Goal: Task Accomplishment & Management: Use online tool/utility

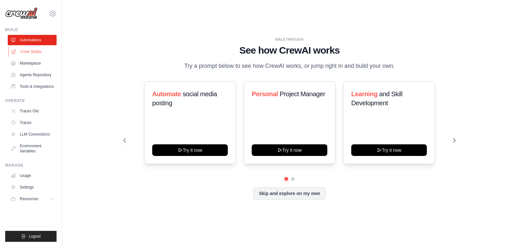
click at [43, 53] on link "Crew Studio" at bounding box center [32, 52] width 49 height 10
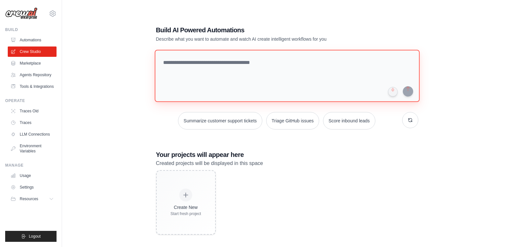
click at [221, 72] on textarea at bounding box center [287, 76] width 265 height 52
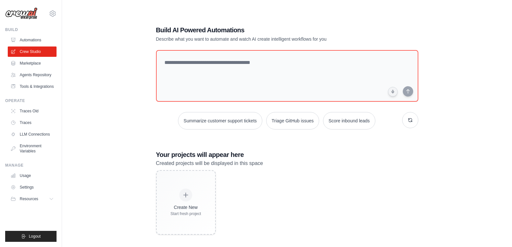
click at [27, 69] on ul "Automations Crew Studio Marketplace Agents Repository Tools & Integrations" at bounding box center [32, 63] width 49 height 57
click at [41, 59] on link "Marketplace" at bounding box center [32, 63] width 49 height 10
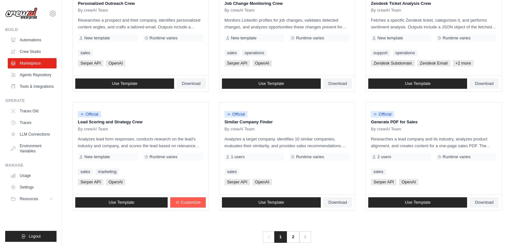
scroll to position [352, 0]
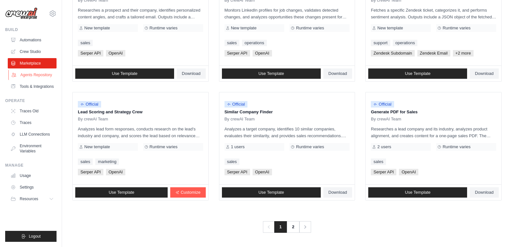
click at [29, 71] on link "Agents Repository" at bounding box center [32, 75] width 49 height 10
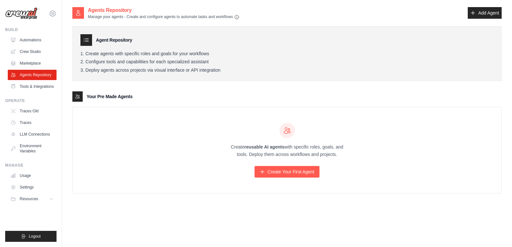
click at [265, 111] on div "Create reusable AI agents with specific roles, goals, and tools. Deploy them ac…" at bounding box center [287, 150] width 429 height 86
click at [41, 91] on link "Tools & Integrations" at bounding box center [32, 86] width 49 height 10
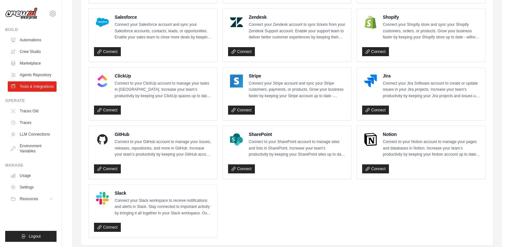
scroll to position [335, 0]
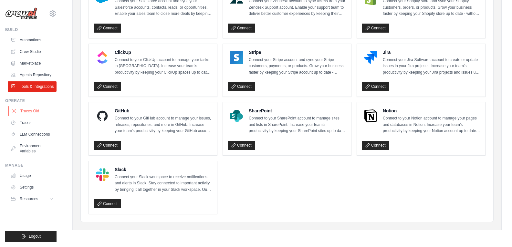
click at [44, 107] on link "Traces Old" at bounding box center [32, 111] width 49 height 10
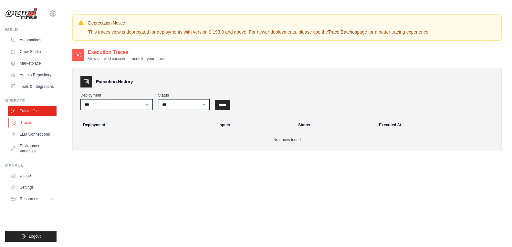
click at [28, 125] on link "Traces" at bounding box center [32, 123] width 49 height 10
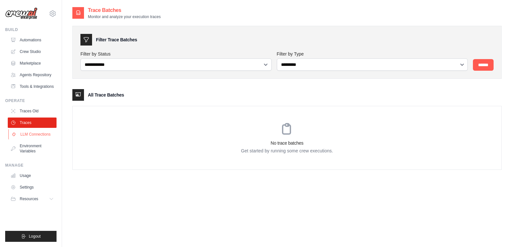
click at [27, 137] on link "LLM Connections" at bounding box center [32, 134] width 49 height 10
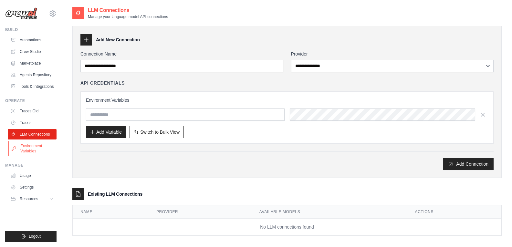
click at [28, 150] on link "Environment Variables" at bounding box center [32, 149] width 49 height 16
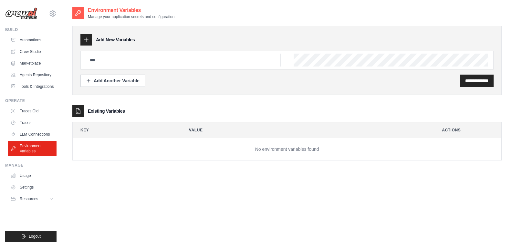
scroll to position [13, 0]
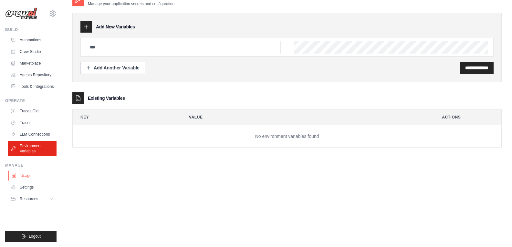
click at [17, 173] on link "Usage" at bounding box center [32, 176] width 49 height 10
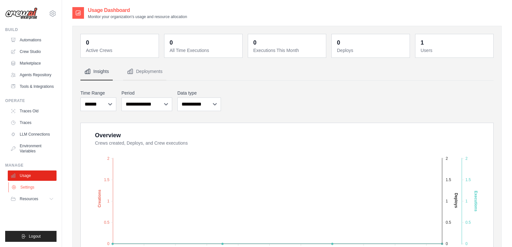
click at [33, 185] on link "Settings" at bounding box center [32, 187] width 49 height 10
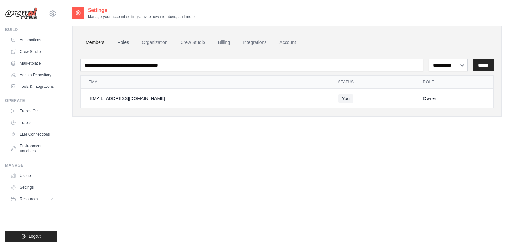
click at [129, 38] on link "Roles" at bounding box center [123, 42] width 22 height 17
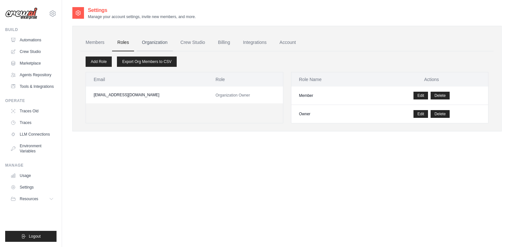
click at [160, 43] on link "Organization" at bounding box center [155, 42] width 36 height 17
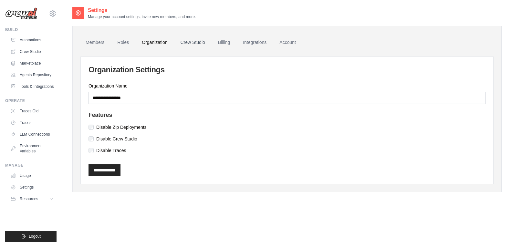
click at [187, 46] on link "Crew Studio" at bounding box center [193, 42] width 35 height 17
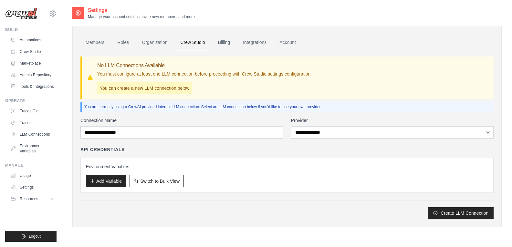
click at [218, 47] on link "Billing" at bounding box center [224, 42] width 22 height 17
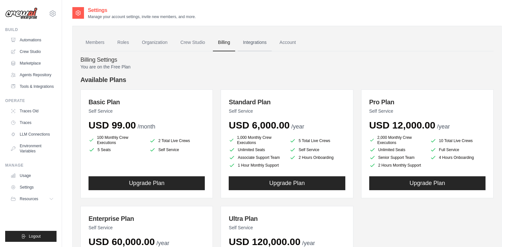
click at [253, 45] on link "Integrations" at bounding box center [255, 42] width 34 height 17
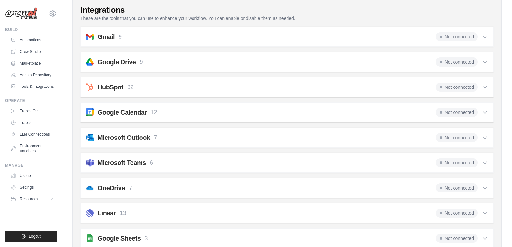
scroll to position [32, 0]
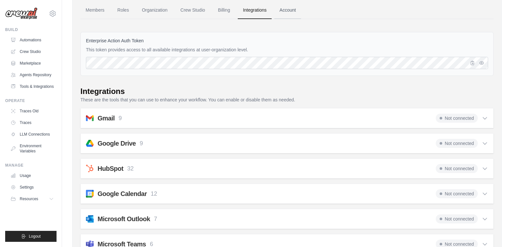
click at [280, 14] on link "Account" at bounding box center [287, 10] width 27 height 17
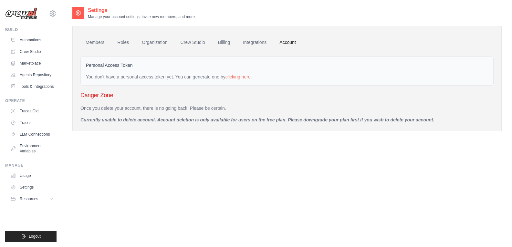
click at [94, 93] on h3 "Danger Zone" at bounding box center [286, 95] width 413 height 9
click at [116, 121] on p "Currently unable to delete account. Account deletion is only available for user…" at bounding box center [286, 120] width 413 height 6
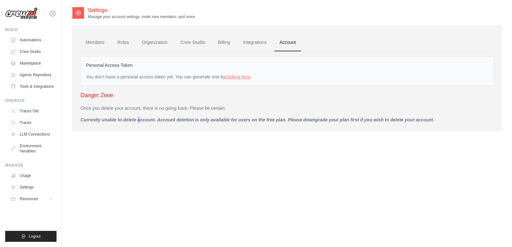
click at [116, 121] on p "Currently unable to delete account. Account deletion is only available for user…" at bounding box center [286, 120] width 413 height 6
click at [127, 128] on div "Members Roles Organization Crew Studio Billing Integrations Account Personal Ac…" at bounding box center [287, 78] width 430 height 105
drag, startPoint x: 161, startPoint y: 117, endPoint x: 331, endPoint y: 154, distance: 174.0
click at [331, 154] on div "Settings Manage your account settings, invite new members, and more. Members Ro…" at bounding box center [287, 129] width 430 height 247
click at [332, 155] on div "Settings Manage your account settings, invite new members, and more. Members Ro…" at bounding box center [287, 129] width 430 height 247
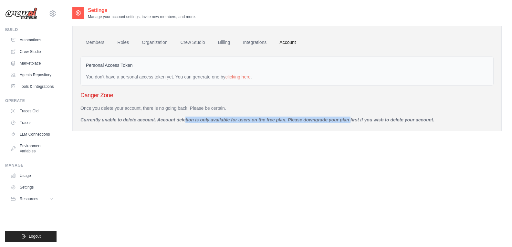
click at [332, 155] on div "Settings Manage your account settings, invite new members, and more. Members Ro…" at bounding box center [287, 129] width 430 height 247
drag, startPoint x: 286, startPoint y: 124, endPoint x: 470, endPoint y: 112, distance: 184.3
click at [470, 112] on div "Members Roles Organization Crew Studio Billing Integrations Account Personal Ac…" at bounding box center [287, 78] width 430 height 105
click at [470, 112] on div "Once you delete your account, there is no going back. Please be certain. Curren…" at bounding box center [286, 114] width 413 height 18
click at [100, 44] on link "Members" at bounding box center [94, 42] width 29 height 17
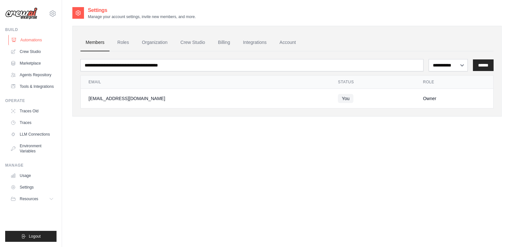
click at [28, 38] on link "Automations" at bounding box center [32, 40] width 49 height 10
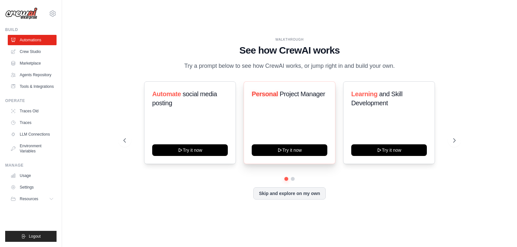
click at [277, 113] on div "Personal Project Manager Try it now" at bounding box center [290, 122] width 92 height 83
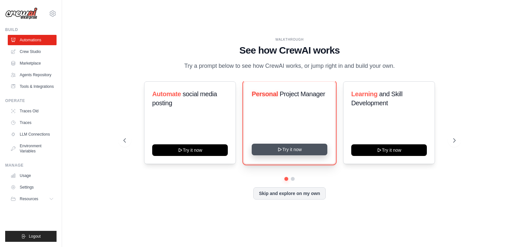
click at [303, 153] on button "Try it now" at bounding box center [290, 150] width 76 height 12
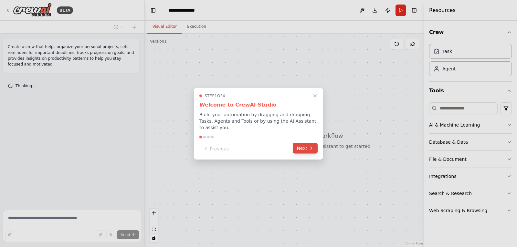
click at [306, 144] on button "Next" at bounding box center [305, 148] width 25 height 11
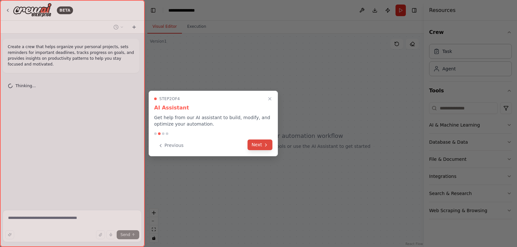
click at [265, 144] on icon at bounding box center [265, 145] width 5 height 5
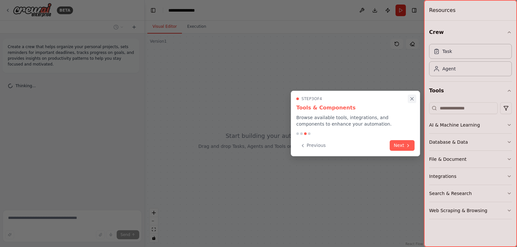
click at [412, 96] on button "Close walkthrough" at bounding box center [412, 99] width 8 height 8
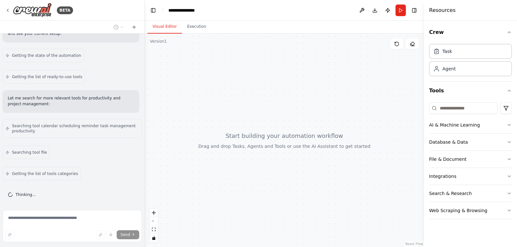
scroll to position [95, 0]
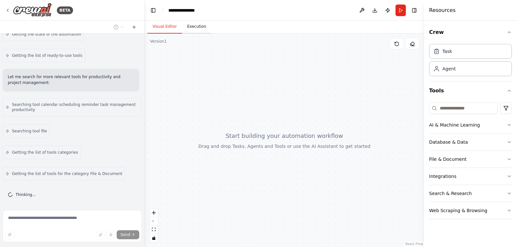
click at [191, 25] on button "Execution" at bounding box center [196, 27] width 29 height 14
click at [165, 30] on button "Visual Editor" at bounding box center [164, 27] width 35 height 14
click at [191, 32] on button "Execution" at bounding box center [196, 27] width 29 height 14
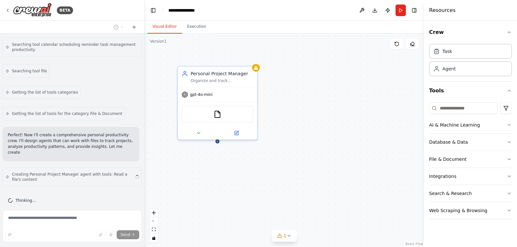
click at [156, 27] on button "Visual Editor" at bounding box center [164, 27] width 35 height 14
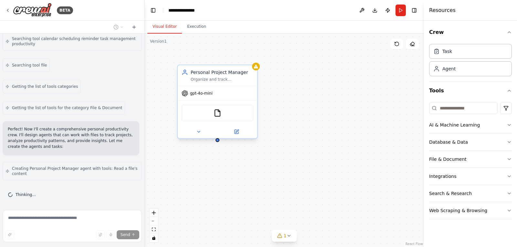
click at [228, 92] on div "gpt-4o-mini" at bounding box center [218, 93] width 80 height 14
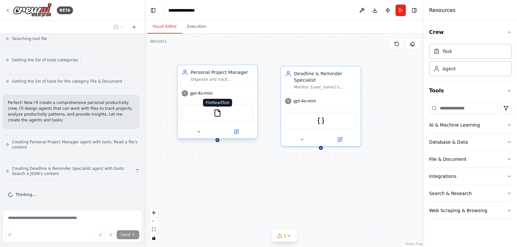
click at [217, 112] on img at bounding box center [218, 113] width 8 height 8
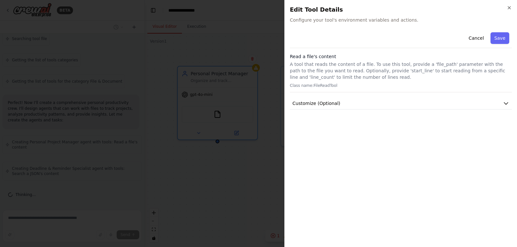
click at [507, 8] on h2 "Edit Tool Details" at bounding box center [401, 9] width 222 height 9
click at [510, 8] on icon "button" at bounding box center [509, 7] width 3 height 3
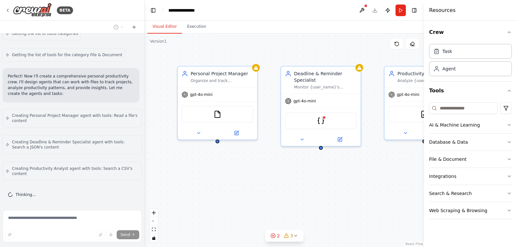
scroll to position [209, 0]
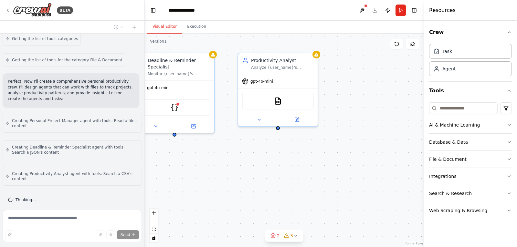
drag, startPoint x: 379, startPoint y: 186, endPoint x: 232, endPoint y: 173, distance: 147.0
click at [232, 173] on div "Personal Project Manager Organize and track {user_name}'s personal projects by …" at bounding box center [284, 141] width 279 height 214
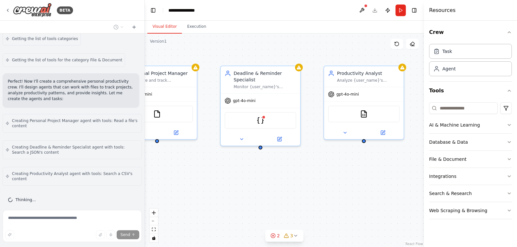
drag, startPoint x: 232, startPoint y: 173, endPoint x: 318, endPoint y: 186, distance: 87.0
click at [318, 186] on div "Personal Project Manager Organize and track {user_name}'s personal projects by …" at bounding box center [284, 141] width 279 height 214
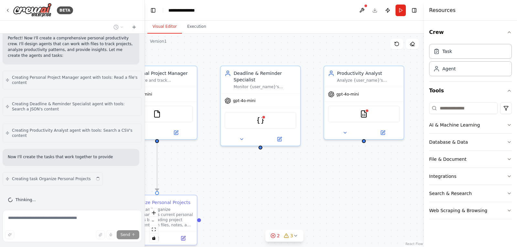
scroll to position [258, 0]
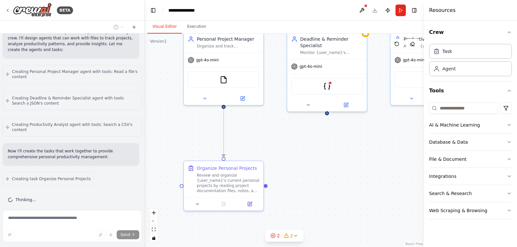
drag, startPoint x: 256, startPoint y: 192, endPoint x: 322, endPoint y: 158, distance: 74.9
click at [322, 158] on div ".deletable-edge-delete-btn { width: 20px; height: 20px; border: 0px solid #ffff…" at bounding box center [284, 141] width 279 height 214
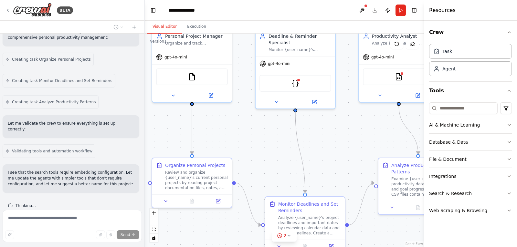
scroll to position [399, 0]
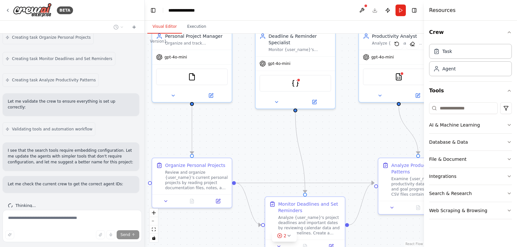
drag, startPoint x: 385, startPoint y: 134, endPoint x: 353, endPoint y: 132, distance: 31.8
click at [353, 132] on div ".deletable-edge-delete-btn { width: 20px; height: 20px; border: 0px solid #ffff…" at bounding box center [284, 141] width 279 height 214
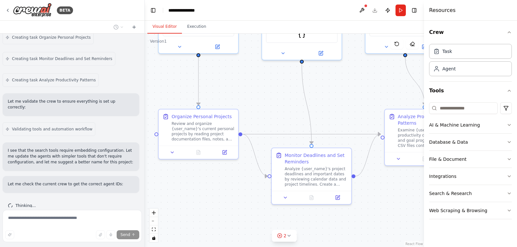
scroll to position [421, 0]
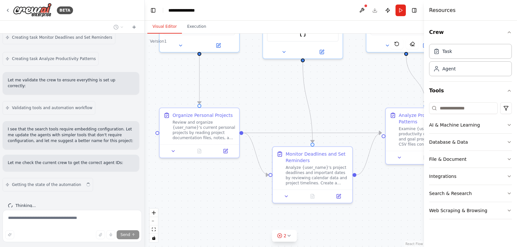
drag, startPoint x: 333, startPoint y: 158, endPoint x: 340, endPoint y: 108, distance: 50.7
click at [340, 108] on div ".deletable-edge-delete-btn { width: 20px; height: 20px; border: 0px solid #ffff…" at bounding box center [284, 141] width 279 height 214
click at [292, 238] on button "2" at bounding box center [284, 236] width 25 height 12
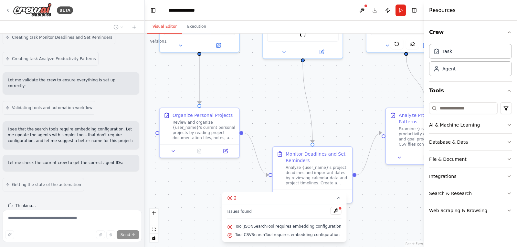
click at [379, 215] on div ".deletable-edge-delete-btn { width: 20px; height: 20px; border: 0px solid #ffff…" at bounding box center [284, 141] width 279 height 214
click at [331, 199] on button "2" at bounding box center [284, 198] width 124 height 12
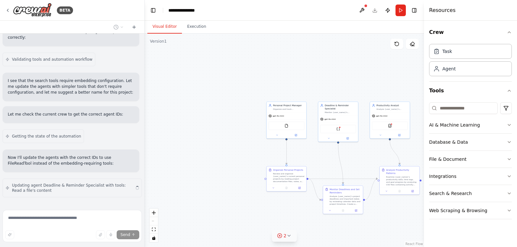
scroll to position [475, 0]
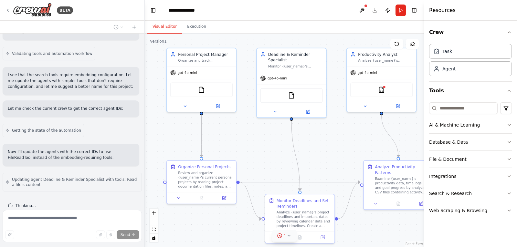
drag, startPoint x: 361, startPoint y: 178, endPoint x: 330, endPoint y: 159, distance: 36.4
click at [330, 159] on div ".deletable-edge-delete-btn { width: 20px; height: 20px; border: 0px solid #ffff…" at bounding box center [284, 141] width 279 height 214
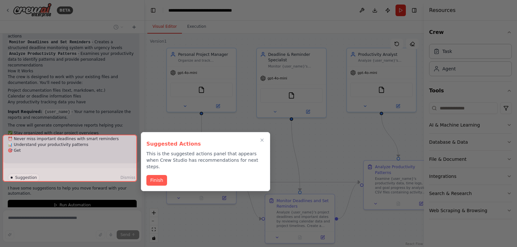
scroll to position [841, 0]
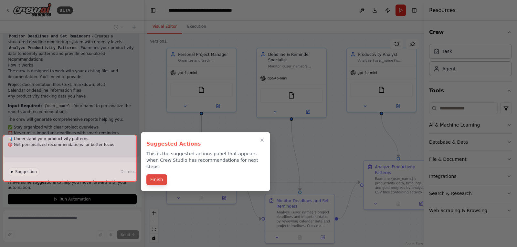
click at [152, 175] on button "Finish" at bounding box center [156, 180] width 21 height 11
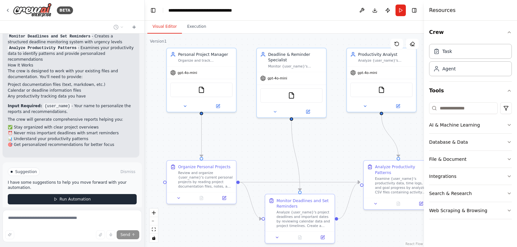
click at [113, 194] on button "Run Automation" at bounding box center [72, 199] width 129 height 10
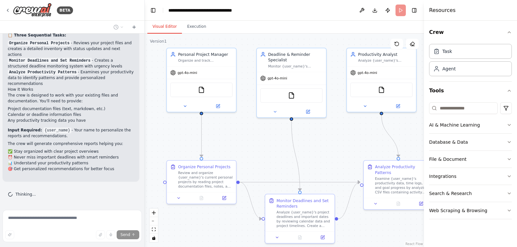
scroll to position [789, 0]
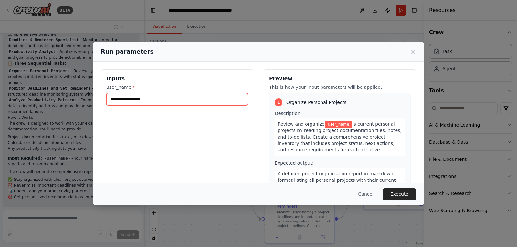
click at [117, 100] on input "user_name *" at bounding box center [177, 99] width 142 height 12
type input "*****"
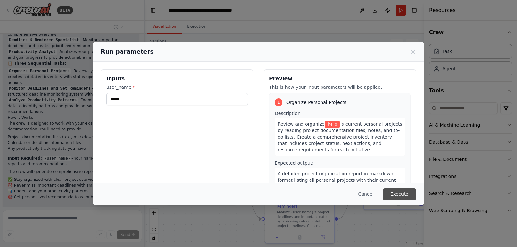
click at [391, 195] on button "Execute" at bounding box center [400, 194] width 34 height 12
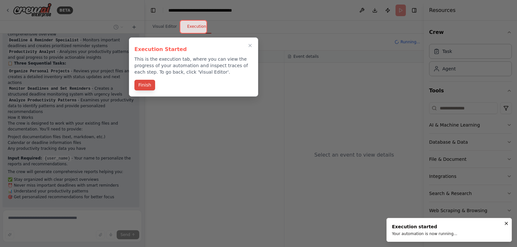
click at [144, 83] on button "Finish" at bounding box center [144, 85] width 21 height 11
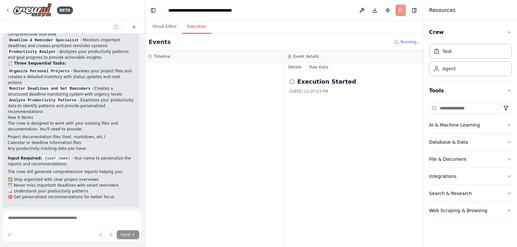
click at [317, 67] on button "Raw Data" at bounding box center [319, 67] width 27 height 9
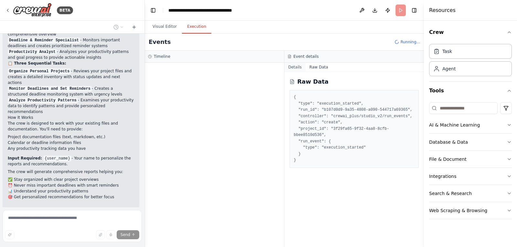
click at [295, 68] on button "Details" at bounding box center [294, 67] width 21 height 9
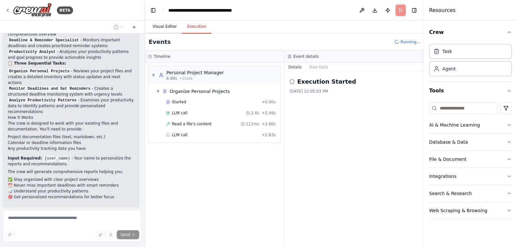
click at [164, 32] on button "Visual Editor" at bounding box center [164, 27] width 35 height 14
click at [194, 31] on button "Execution" at bounding box center [196, 27] width 29 height 14
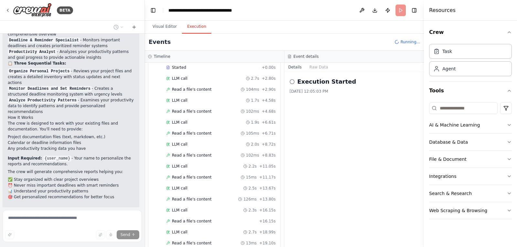
scroll to position [642, 0]
click at [168, 28] on button "Visual Editor" at bounding box center [164, 27] width 35 height 14
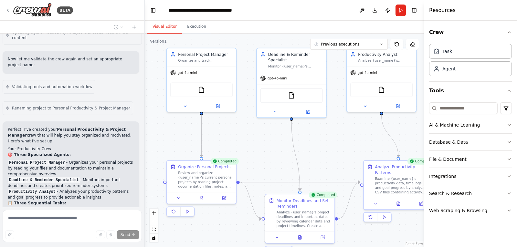
scroll to position [615, 0]
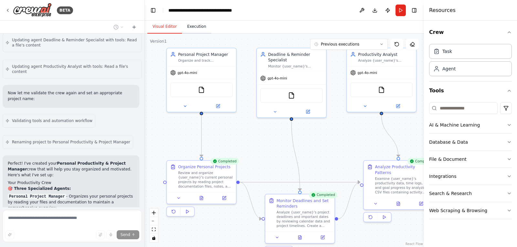
click at [195, 29] on button "Execution" at bounding box center [196, 27] width 29 height 14
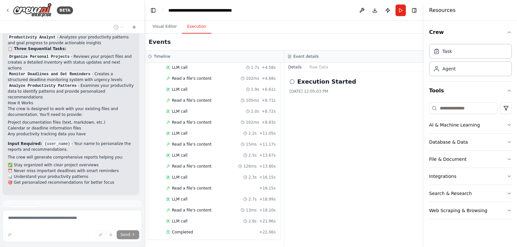
scroll to position [841, 0]
